Goal: Transaction & Acquisition: Purchase product/service

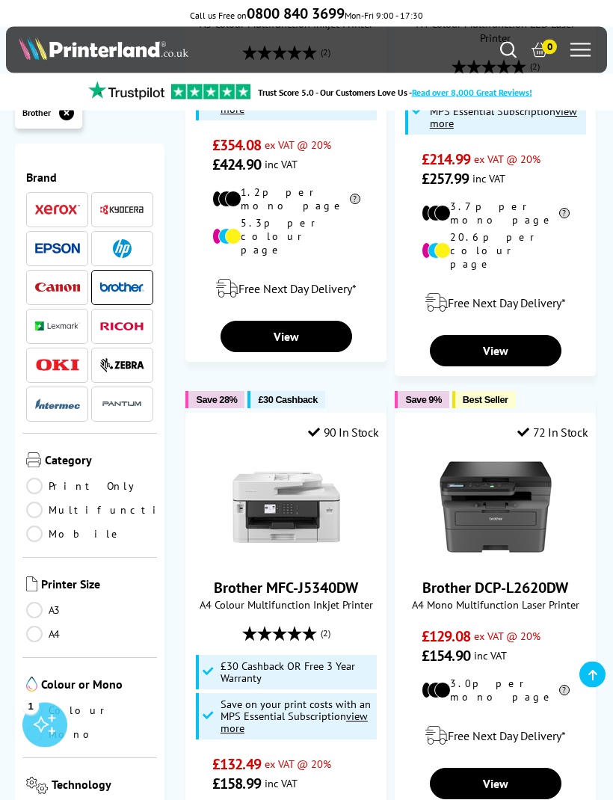
scroll to position [1729, 0]
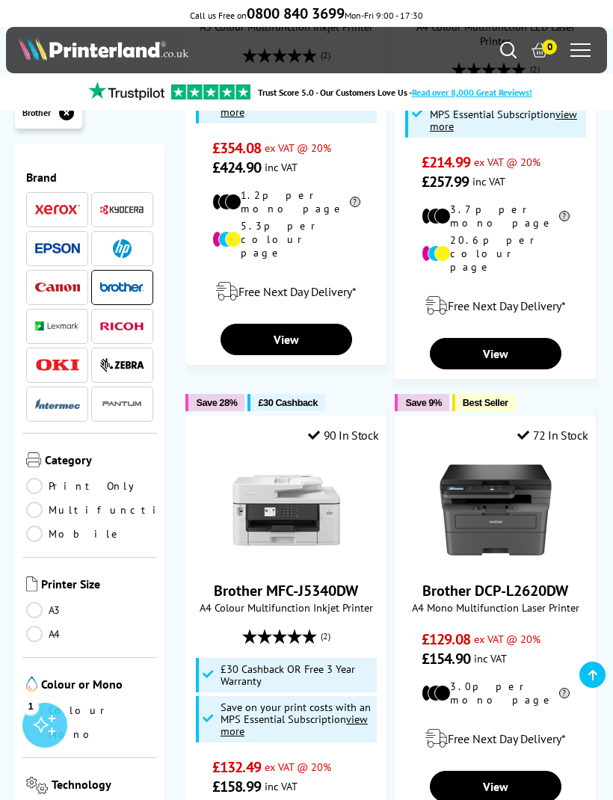
click at [258, 454] on img at bounding box center [286, 510] width 112 height 112
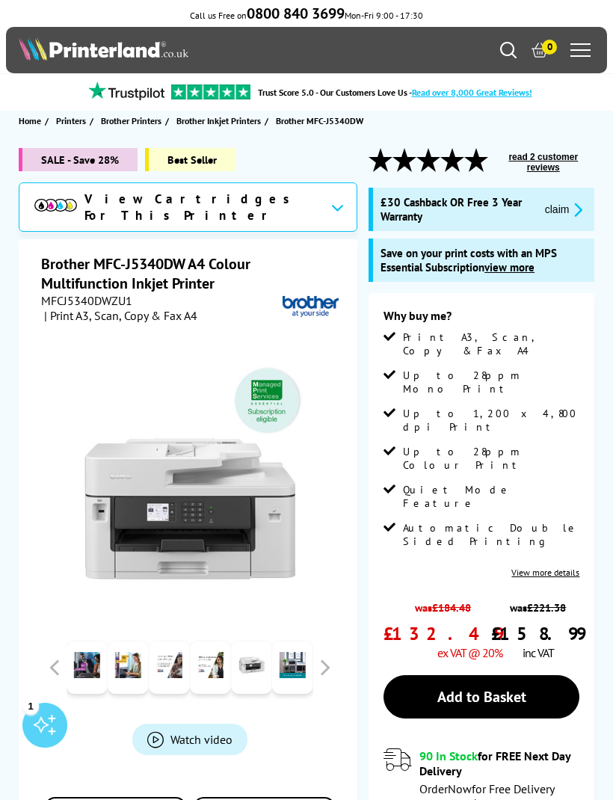
click at [3, 658] on div "SALE - Save 28% Best Seller View Cartridges For This Printer Brother MFC-J5340D…" at bounding box center [306, 607] width 613 height 919
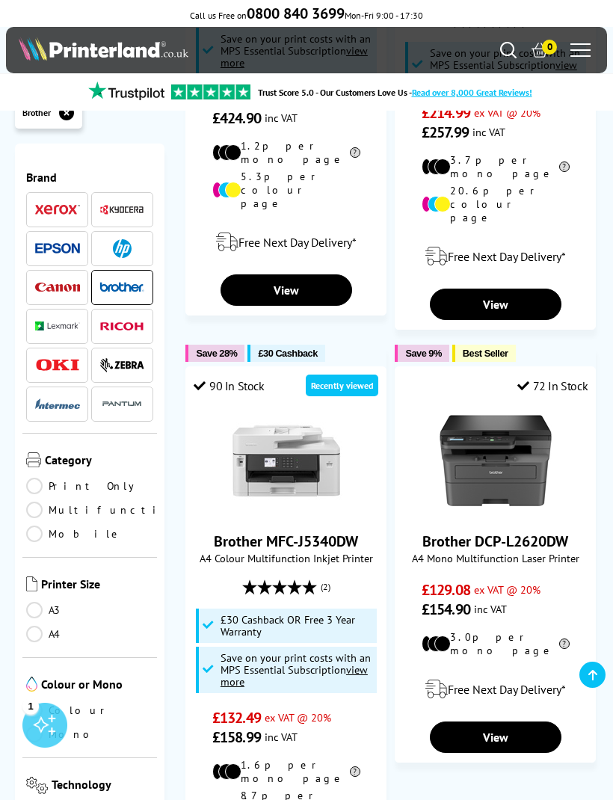
click at [52, 287] on img at bounding box center [57, 288] width 45 height 10
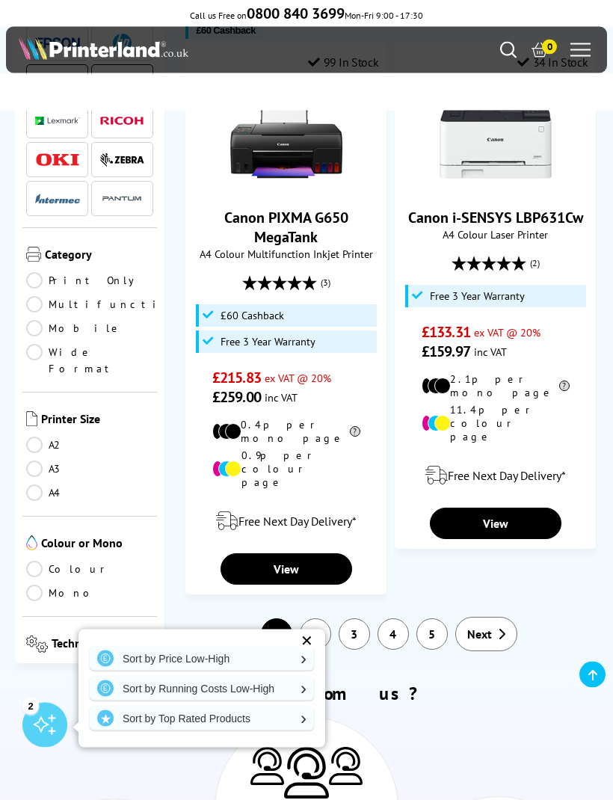
scroll to position [2891, 0]
click at [309, 618] on link "2" at bounding box center [315, 633] width 31 height 31
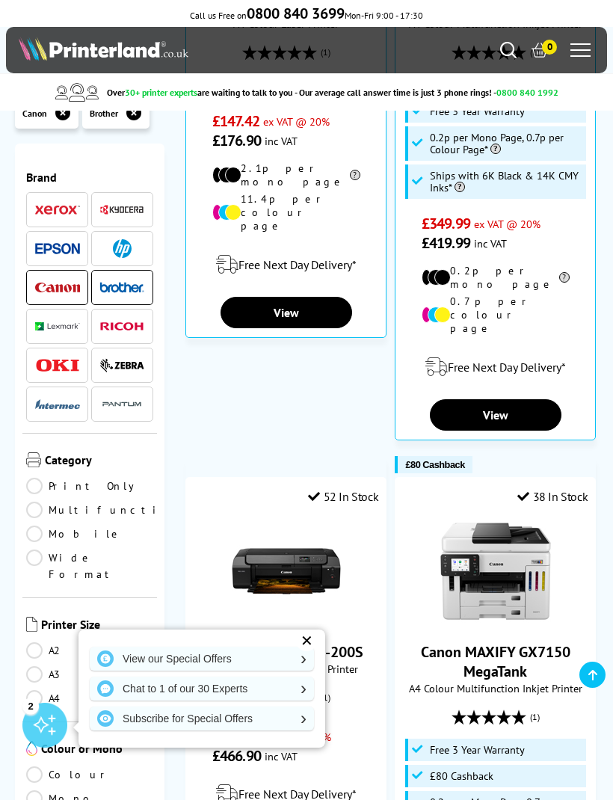
scroll to position [1139, 0]
